Goal: Task Accomplishment & Management: Use online tool/utility

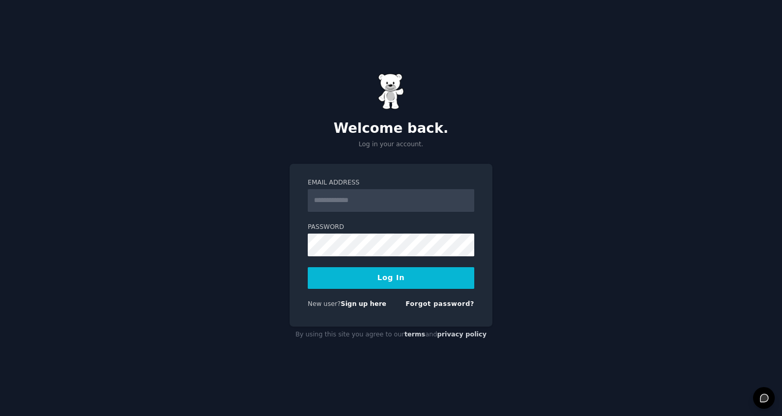
click at [395, 198] on input "Email Address" at bounding box center [391, 200] width 167 height 23
type input "**********"
click at [373, 281] on button "Log In" at bounding box center [391, 278] width 167 height 22
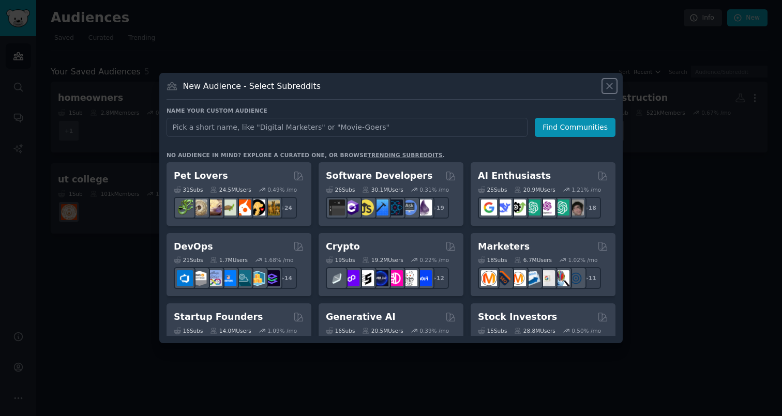
click at [605, 84] on icon at bounding box center [609, 86] width 11 height 11
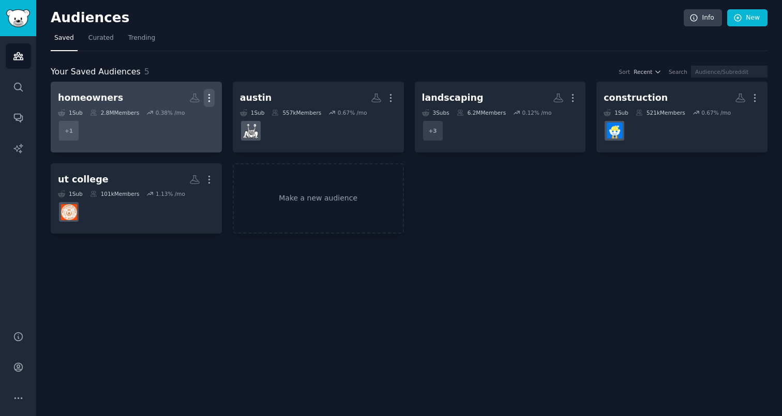
click at [209, 99] on icon "button" at bounding box center [209, 98] width 11 height 11
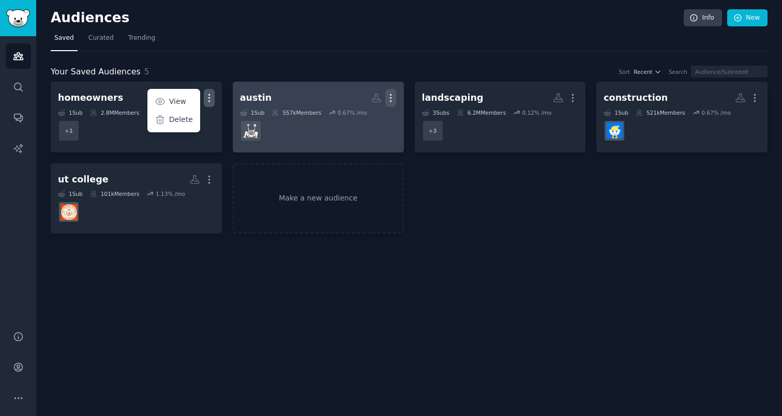
click at [388, 97] on icon "button" at bounding box center [390, 98] width 11 height 11
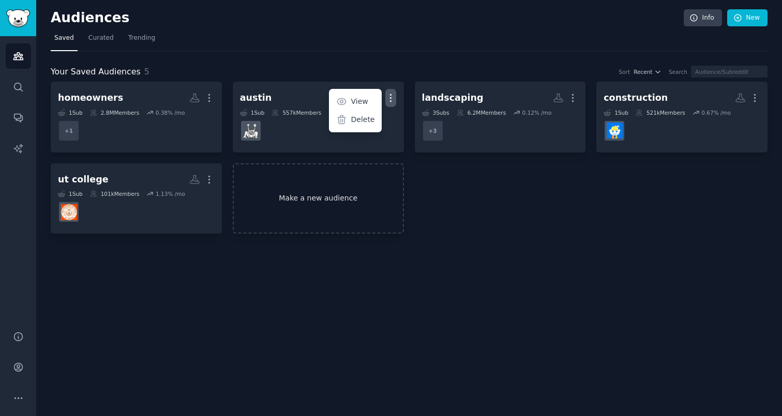
click at [311, 191] on link "Make a new audience" at bounding box center [318, 198] width 171 height 71
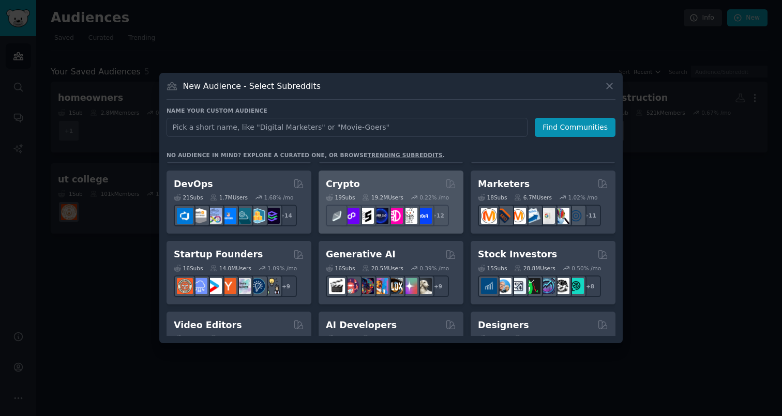
scroll to position [59, 0]
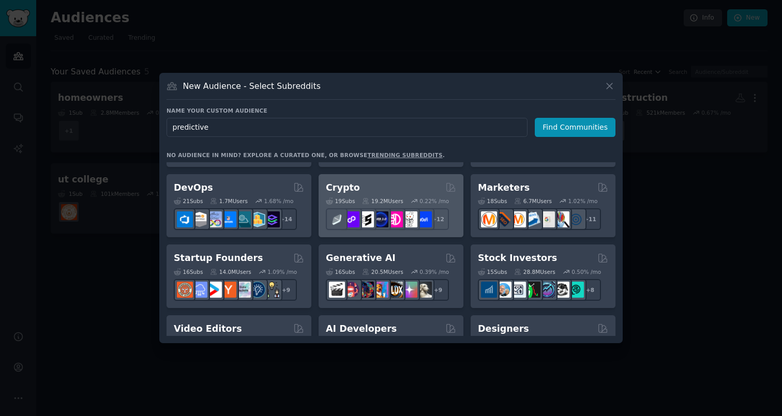
type input "predictive"
click button "Find Communities" at bounding box center [575, 127] width 81 height 19
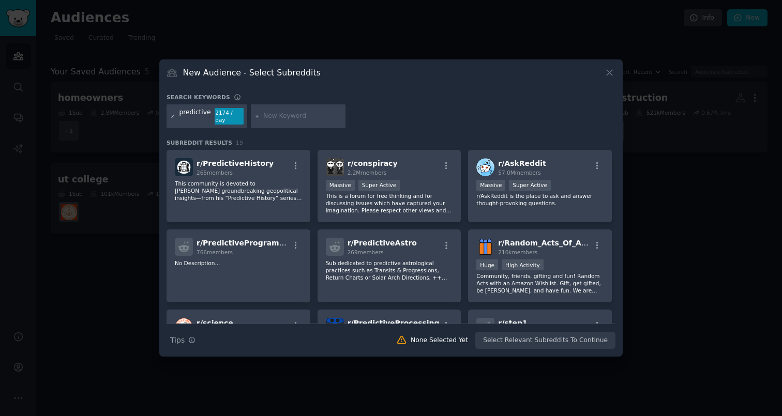
click at [170, 118] on icon at bounding box center [173, 117] width 6 height 6
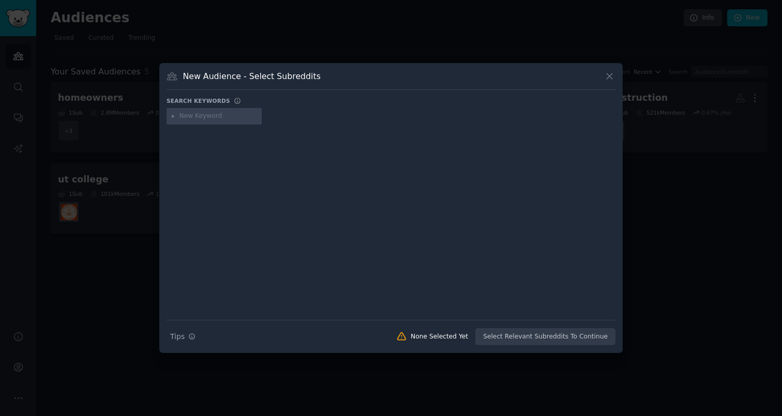
click at [189, 118] on input "text" at bounding box center [218, 116] width 79 height 9
paste input "Prediction market"
type input "Prediction market"
click at [612, 79] on icon at bounding box center [610, 77] width 6 height 6
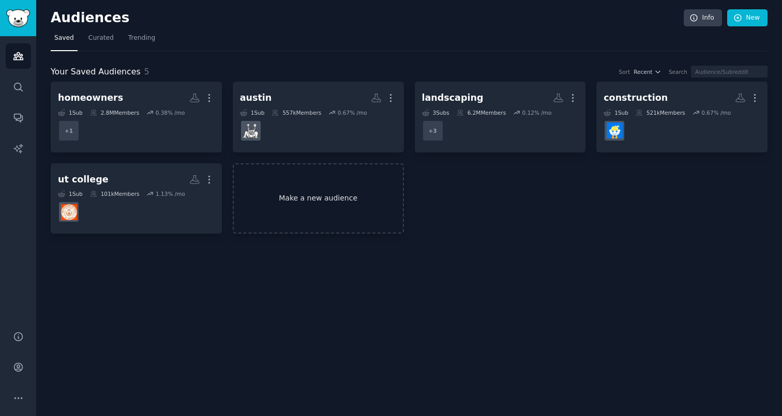
click at [348, 187] on link "Make a new audience" at bounding box center [318, 198] width 171 height 71
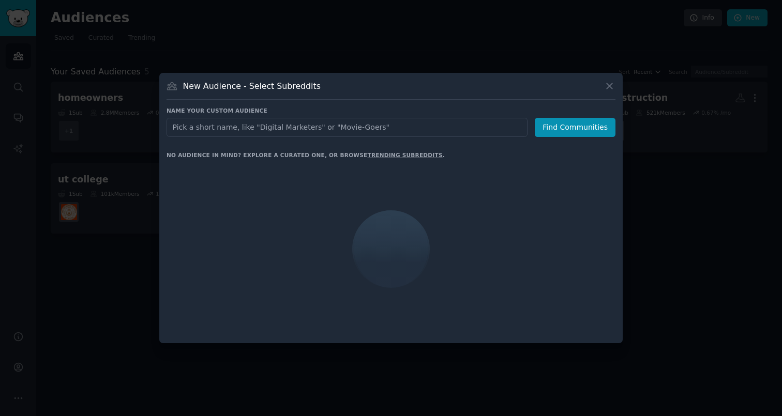
type input "Prediction market"
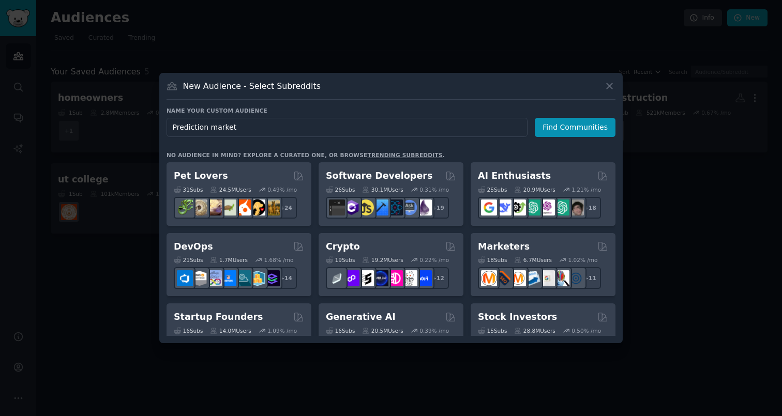
click button "Find Communities" at bounding box center [575, 127] width 81 height 19
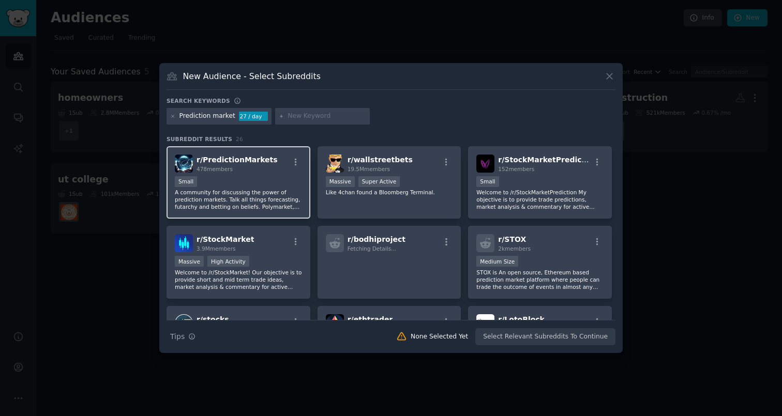
click at [239, 191] on p "A community for discussing the power of prediction markets. Talk all things for…" at bounding box center [238, 200] width 127 height 22
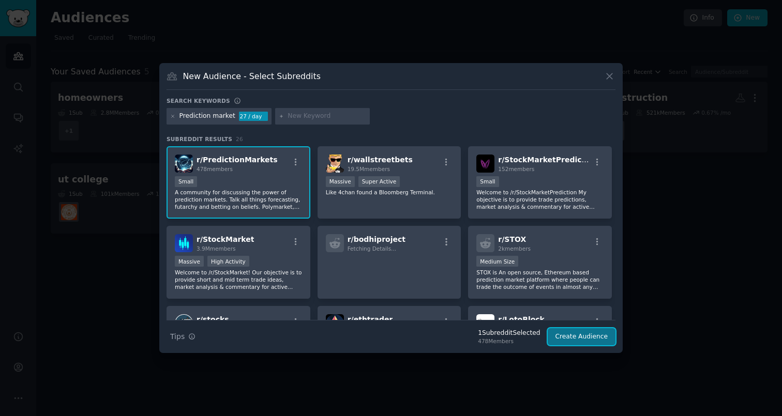
click at [581, 341] on button "Create Audience" at bounding box center [582, 337] width 68 height 18
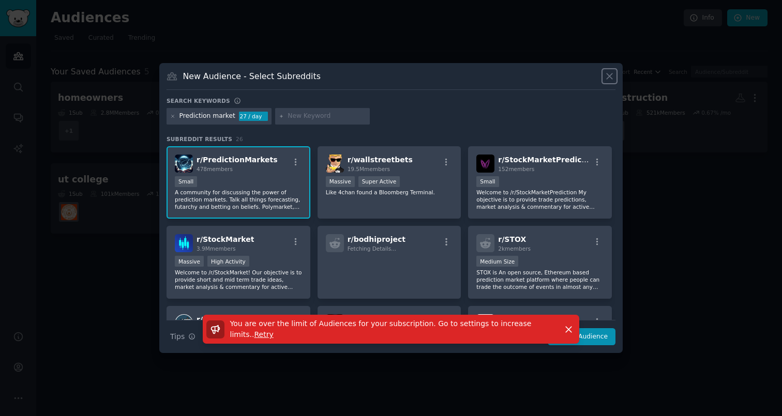
click at [611, 77] on icon at bounding box center [609, 76] width 11 height 11
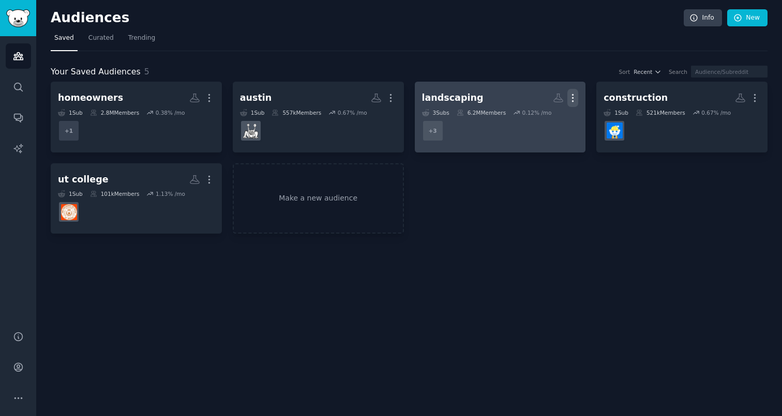
click at [572, 97] on icon "button" at bounding box center [572, 98] width 11 height 11
click at [544, 117] on p "Delete" at bounding box center [545, 119] width 24 height 11
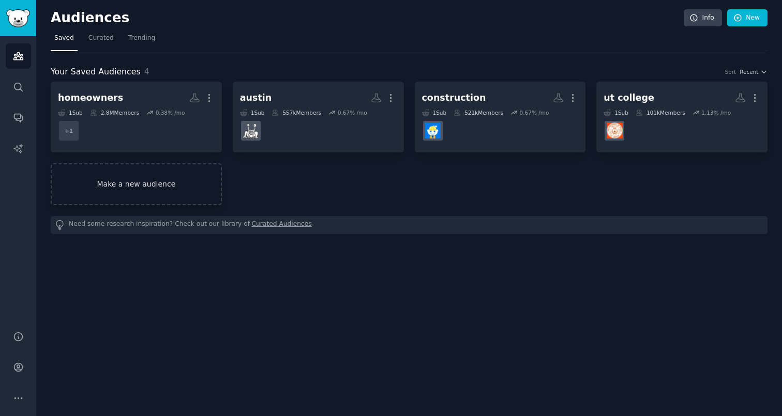
click at [171, 185] on link "Make a new audience" at bounding box center [136, 184] width 171 height 42
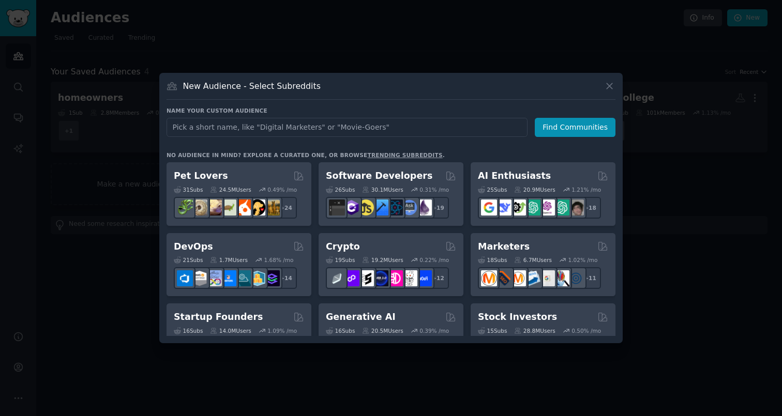
type input "Prediction market"
click button "Find Communities" at bounding box center [575, 127] width 81 height 19
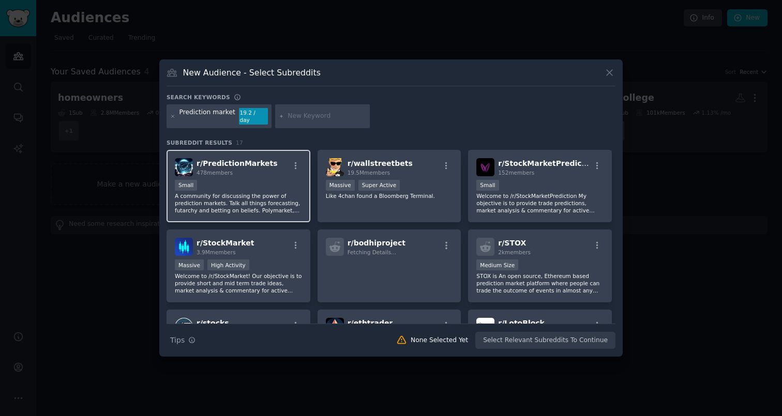
click at [233, 172] on div "478 members" at bounding box center [237, 172] width 81 height 7
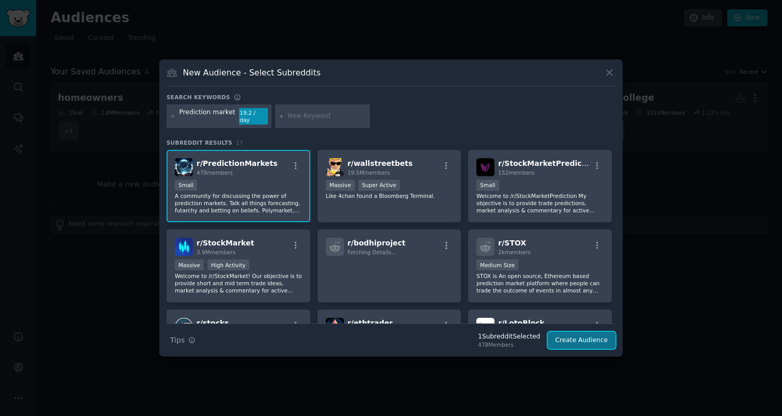
click at [594, 338] on button "Create Audience" at bounding box center [582, 341] width 68 height 18
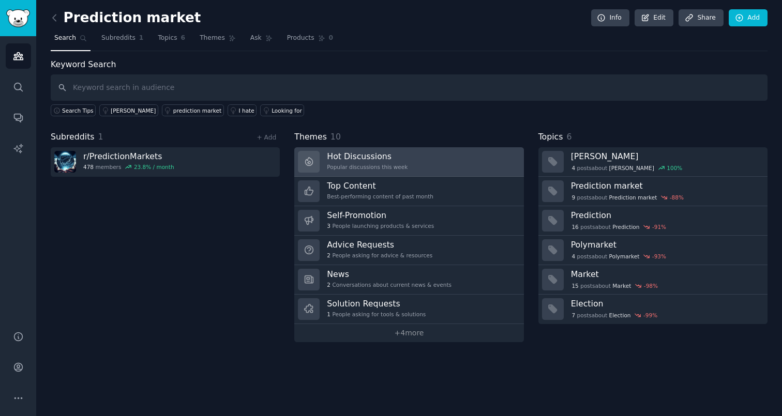
click at [382, 152] on h3 "Hot Discussions" at bounding box center [367, 156] width 81 height 11
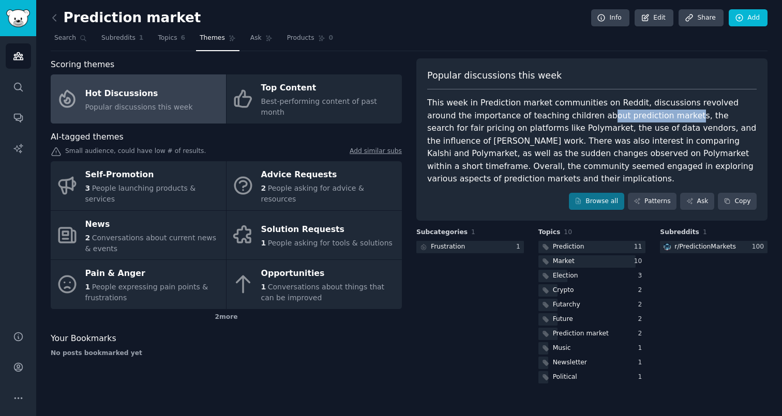
drag, startPoint x: 556, startPoint y: 117, endPoint x: 633, endPoint y: 115, distance: 77.1
click at [633, 115] on div "This week in Prediction market communities on Reddit, discussions revolved arou…" at bounding box center [591, 141] width 329 height 89
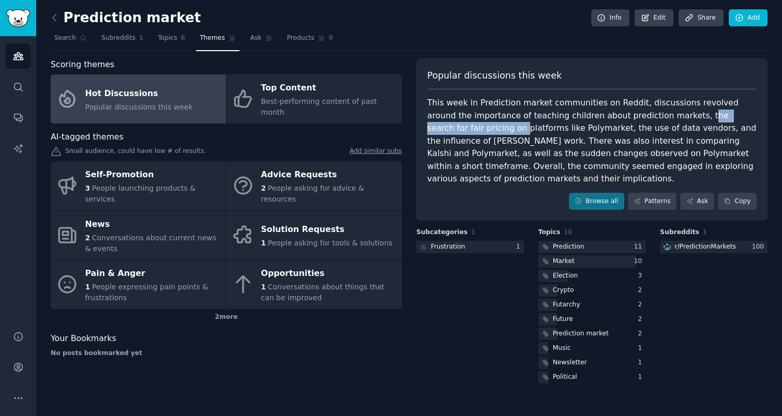
drag, startPoint x: 645, startPoint y: 114, endPoint x: 751, endPoint y: 114, distance: 105.5
click at [750, 115] on div "This week in Prediction market communities on Reddit, discussions revolved arou…" at bounding box center [591, 141] width 329 height 89
drag, startPoint x: 427, startPoint y: 128, endPoint x: 439, endPoint y: 127, distance: 11.9
click at [439, 127] on div "Popular discussions this week This week in Prediction market communities on Red…" at bounding box center [591, 139] width 351 height 163
click at [461, 133] on div "This week in Prediction market communities on Reddit, discussions revolved arou…" at bounding box center [591, 141] width 329 height 89
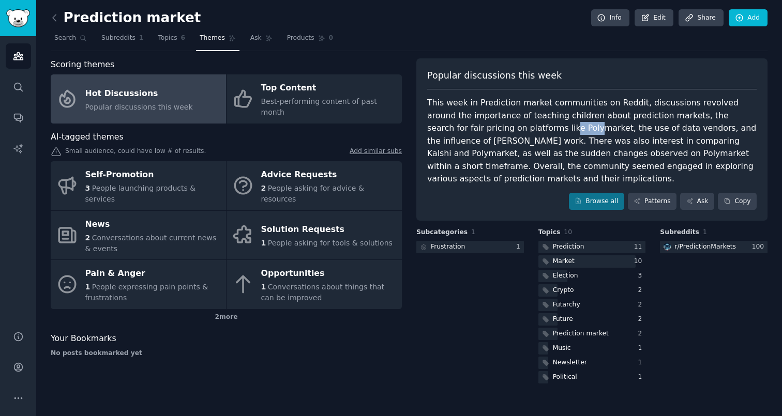
drag, startPoint x: 488, startPoint y: 130, endPoint x: 494, endPoint y: 130, distance: 5.7
click at [494, 130] on div "This week in Prediction market communities on Reddit, discussions revolved arou…" at bounding box center [591, 141] width 329 height 89
drag, startPoint x: 519, startPoint y: 130, endPoint x: 613, endPoint y: 130, distance: 94.6
click at [613, 130] on div "This week in Prediction market communities on Reddit, discussions revolved arou…" at bounding box center [591, 141] width 329 height 89
click at [632, 130] on div "This week in Prediction market communities on Reddit, discussions revolved arou…" at bounding box center [591, 141] width 329 height 89
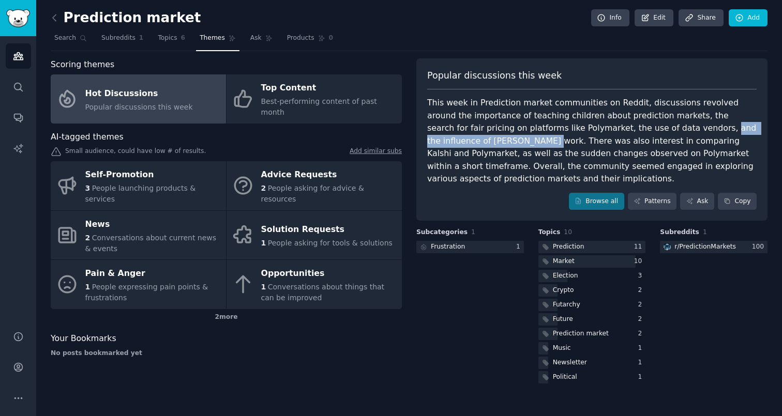
drag, startPoint x: 622, startPoint y: 129, endPoint x: 740, endPoint y: 128, distance: 117.9
click at [740, 128] on div "This week in Prediction market communities on Reddit, discussions revolved arou…" at bounding box center [591, 141] width 329 height 89
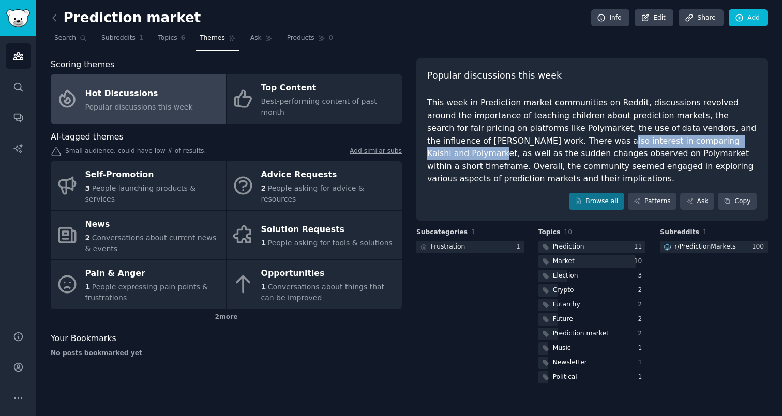
drag, startPoint x: 486, startPoint y: 146, endPoint x: 648, endPoint y: 146, distance: 162.4
click at [648, 146] on div "This week in Prediction market communities on Reddit, discussions revolved arou…" at bounding box center [591, 141] width 329 height 89
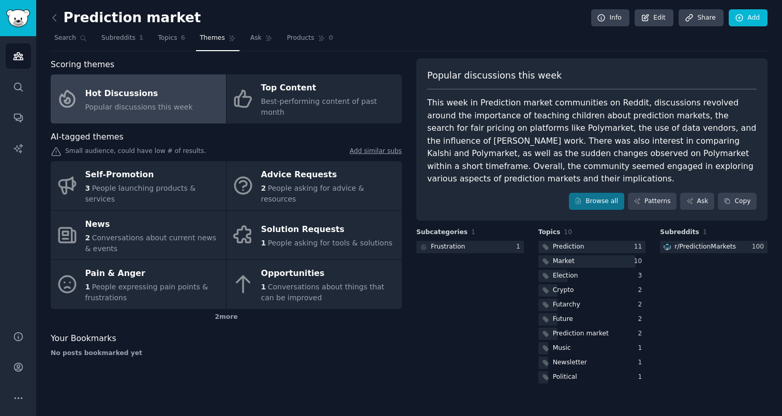
click at [659, 144] on div "This week in Prediction market communities on Reddit, discussions revolved arou…" at bounding box center [591, 141] width 329 height 89
drag, startPoint x: 674, startPoint y: 143, endPoint x: 737, endPoint y: 146, distance: 63.2
click at [737, 146] on div "This week in Prediction market communities on Reddit, discussions revolved arou…" at bounding box center [591, 141] width 329 height 89
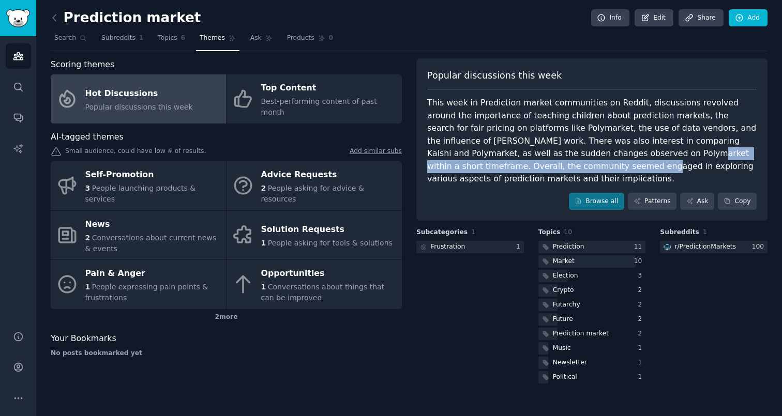
drag, startPoint x: 458, startPoint y: 161, endPoint x: 522, endPoint y: 149, distance: 65.1
click at [522, 149] on div "This week in Prediction market communities on Reddit, discussions revolved arou…" at bounding box center [591, 141] width 329 height 89
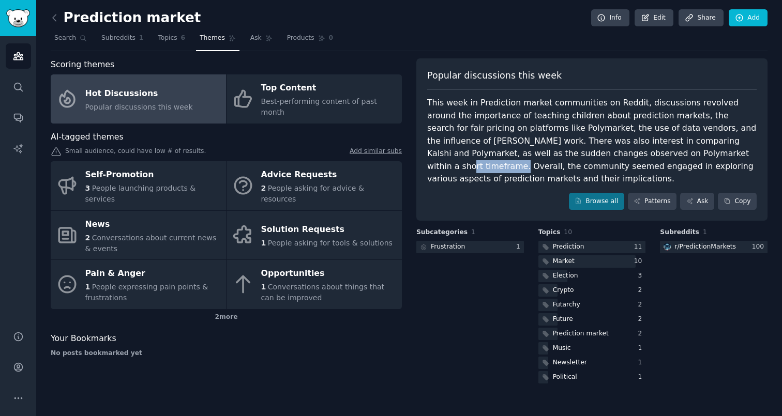
drag, startPoint x: 584, startPoint y: 149, endPoint x: 629, endPoint y: 149, distance: 44.5
click at [629, 149] on div "This week in Prediction market communities on Reddit, discussions revolved arou…" at bounding box center [591, 141] width 329 height 89
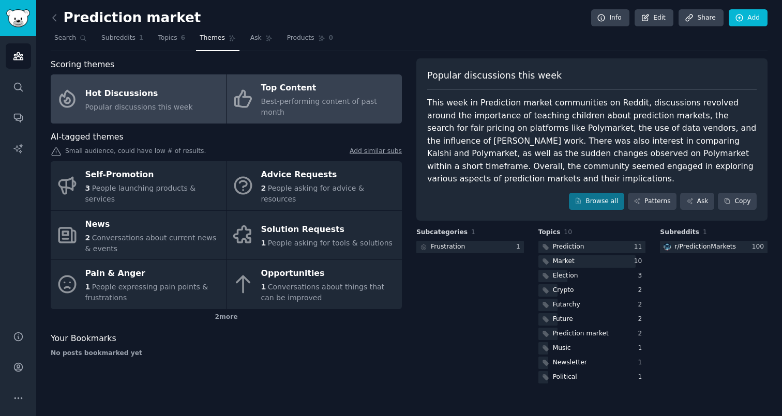
click at [349, 100] on span "Best-performing content of past month" at bounding box center [319, 106] width 116 height 19
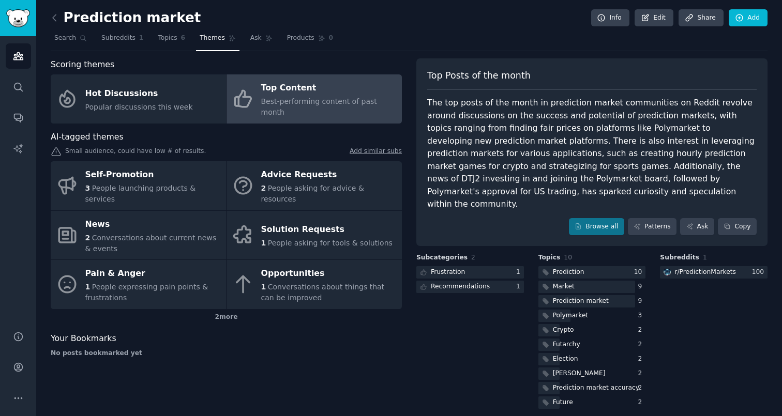
drag, startPoint x: 454, startPoint y: 131, endPoint x: 550, endPoint y: 130, distance: 96.7
click at [550, 130] on div "The top posts of the month in prediction market communities on Reddit revolve a…" at bounding box center [591, 154] width 329 height 114
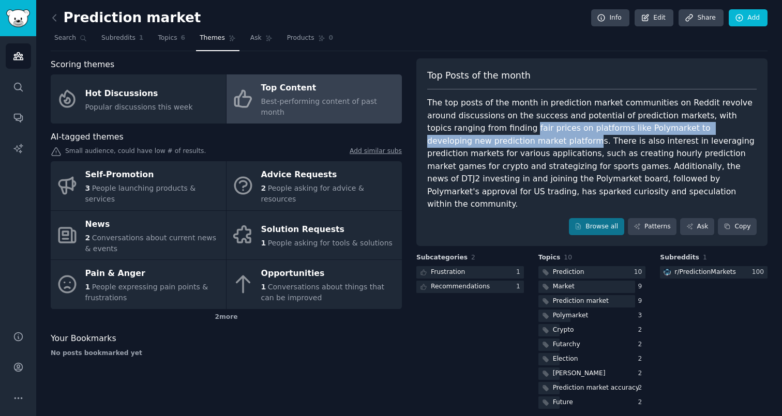
drag, startPoint x: 454, startPoint y: 128, endPoint x: 447, endPoint y: 139, distance: 12.8
click at [451, 139] on div "The top posts of the month in prediction market communities on Reddit revolve a…" at bounding box center [591, 154] width 329 height 114
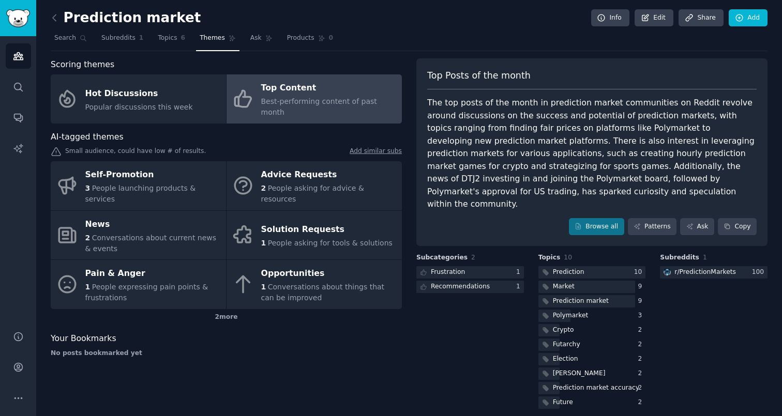
click at [589, 133] on div "The top posts of the month in prediction market communities on Reddit revolve a…" at bounding box center [591, 154] width 329 height 114
drag, startPoint x: 555, startPoint y: 138, endPoint x: 687, endPoint y: 138, distance: 132.4
click at [687, 138] on div "The top posts of the month in prediction market communities on Reddit revolve a…" at bounding box center [591, 154] width 329 height 114
drag, startPoint x: 550, startPoint y: 165, endPoint x: 733, endPoint y: 162, distance: 183.1
click at [733, 162] on div "The top posts of the month in prediction market communities on Reddit revolve a…" at bounding box center [591, 154] width 329 height 114
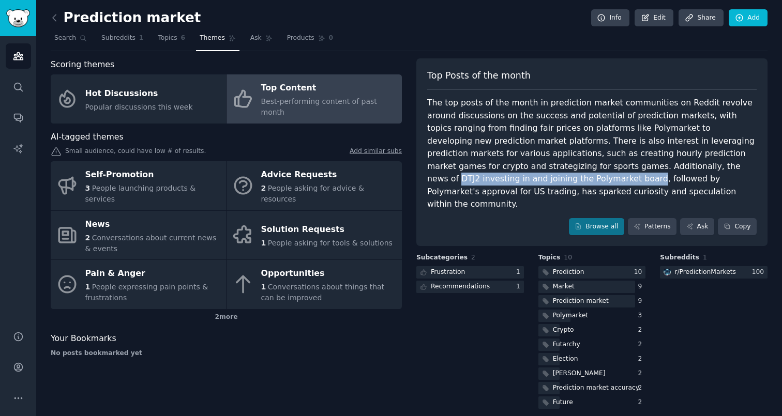
copy div "DTJ2 investing in and joining the Polymarket board"
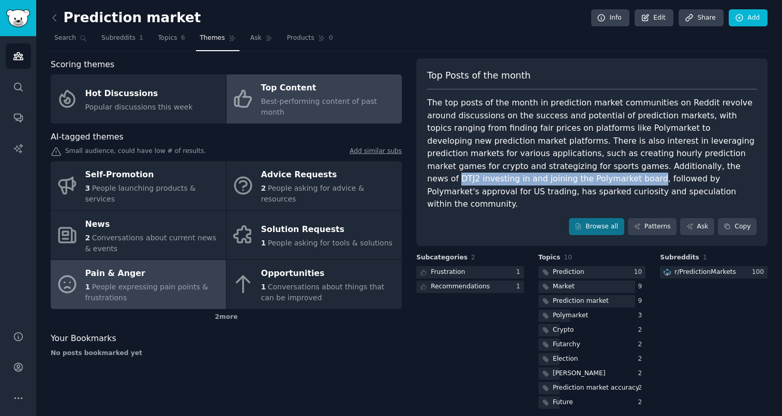
click at [157, 266] on div "Pain & Anger" at bounding box center [152, 274] width 135 height 17
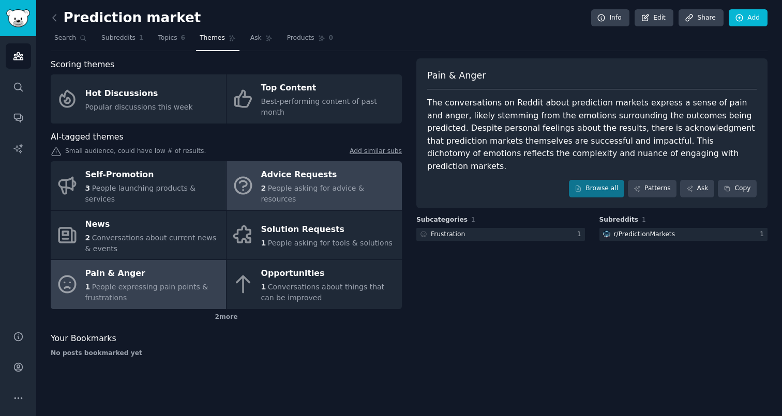
click at [303, 184] on span "People asking for advice & resources" at bounding box center [312, 193] width 103 height 19
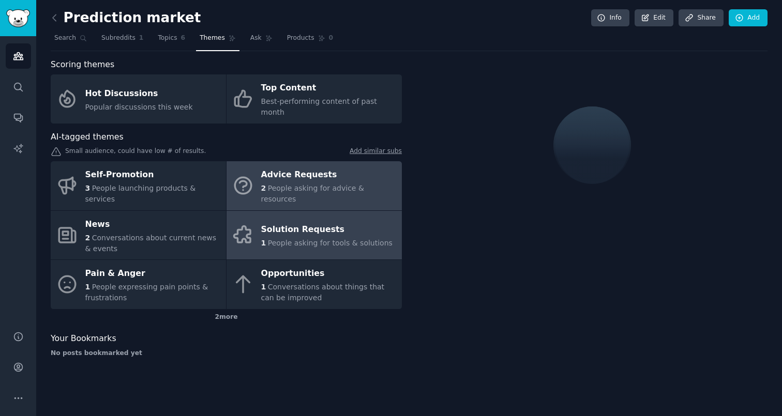
click at [302, 222] on div "Solution Requests" at bounding box center [326, 230] width 131 height 17
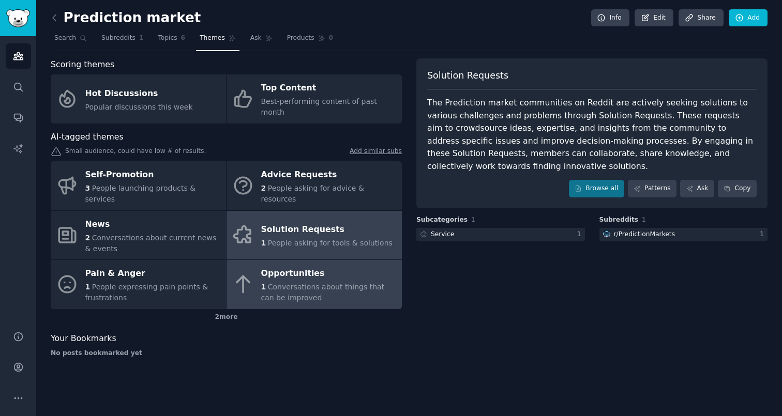
click at [310, 266] on div "Opportunities" at bounding box center [328, 274] width 135 height 17
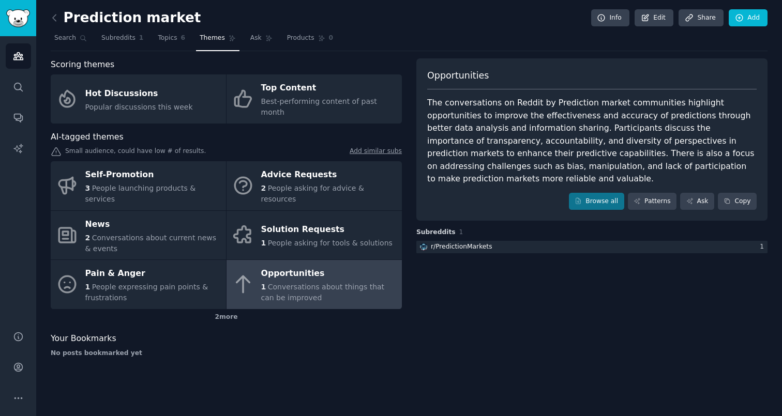
click at [611, 286] on div "Opportunities The conversations on Reddit by Prediction market communities high…" at bounding box center [591, 211] width 351 height 307
click at [54, 19] on icon at bounding box center [54, 17] width 3 height 6
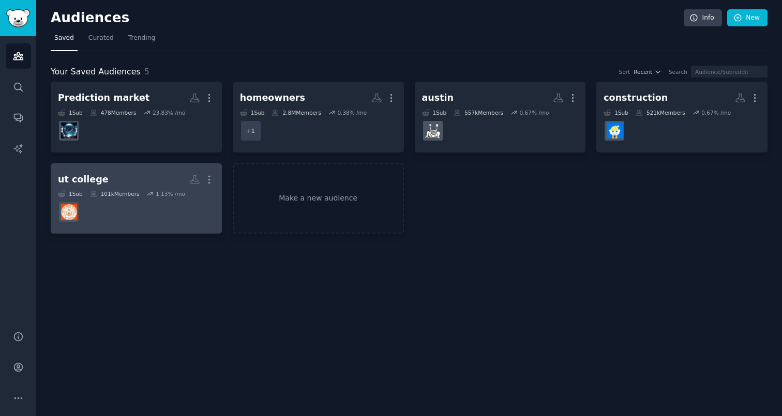
click at [147, 216] on dd at bounding box center [136, 212] width 157 height 29
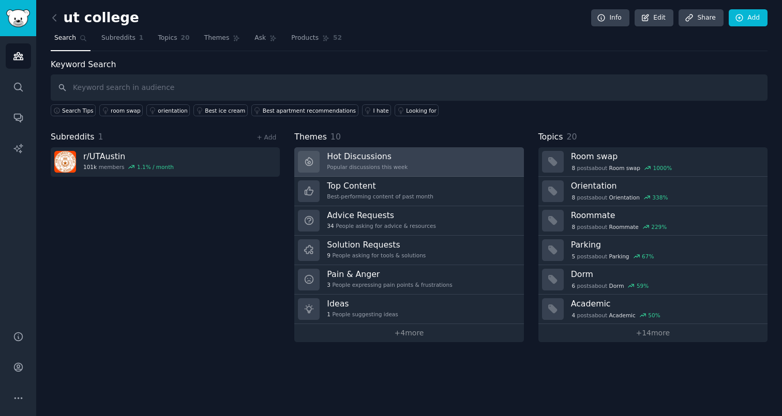
click at [431, 153] on link "Hot Discussions Popular discussions this week" at bounding box center [408, 161] width 229 height 29
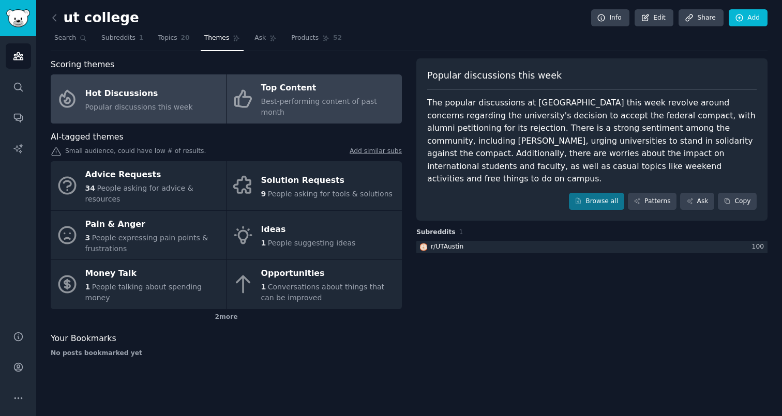
click at [322, 93] on div "Top Content" at bounding box center [328, 88] width 135 height 17
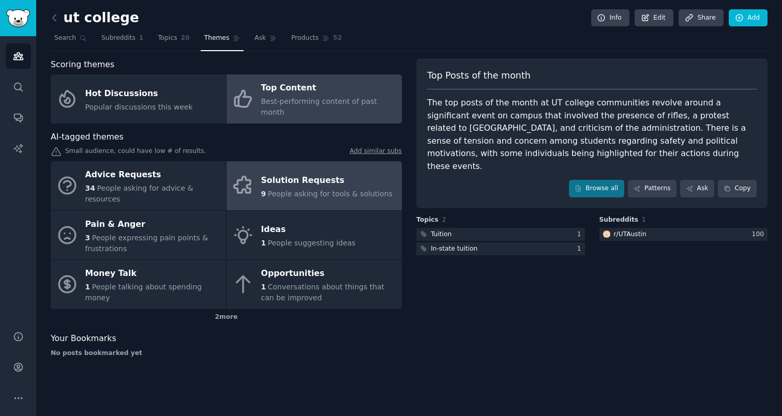
click at [291, 172] on div "Solution Requests" at bounding box center [326, 180] width 131 height 17
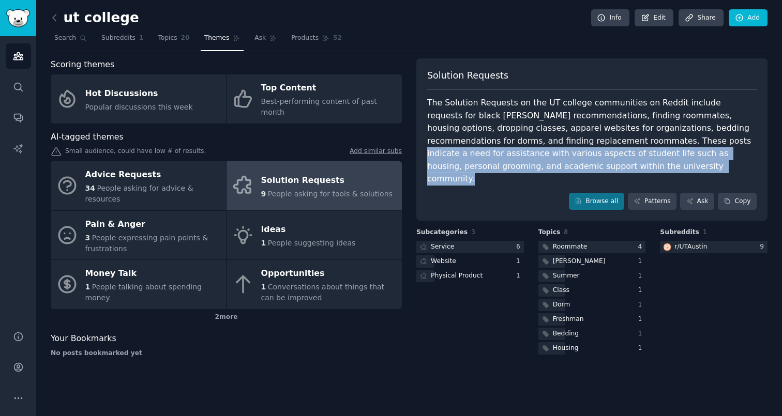
drag, startPoint x: 594, startPoint y: 142, endPoint x: 549, endPoint y: 174, distance: 56.0
click at [549, 174] on div "Solution Requests The Solution Requests on the UT college communities on Reddit…" at bounding box center [591, 139] width 351 height 163
